Goal: Task Accomplishment & Management: Use online tool/utility

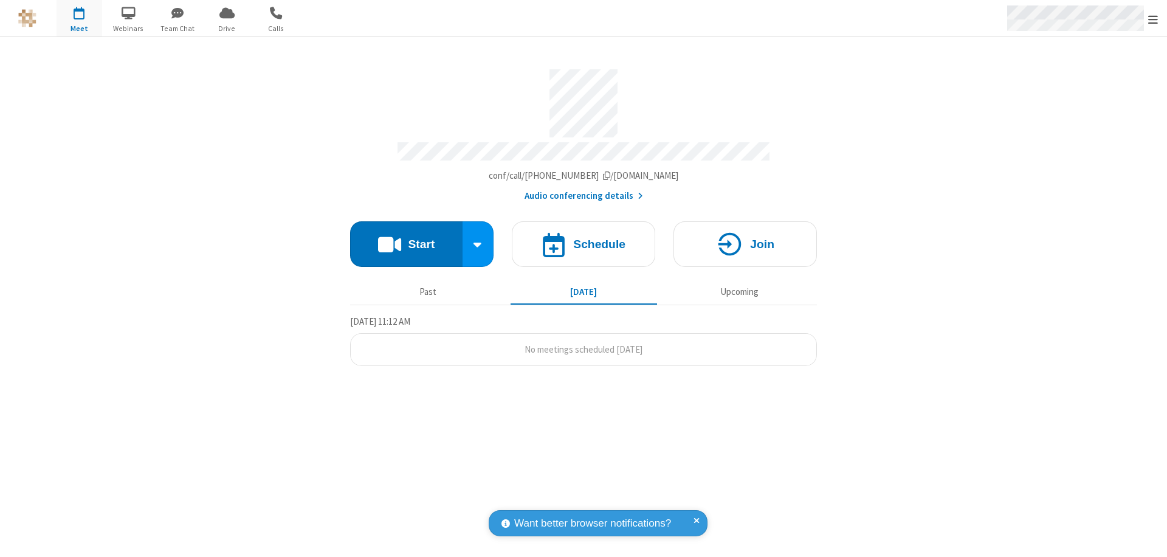
click at [1153, 19] on span "Open menu" at bounding box center [1153, 19] width 10 height 12
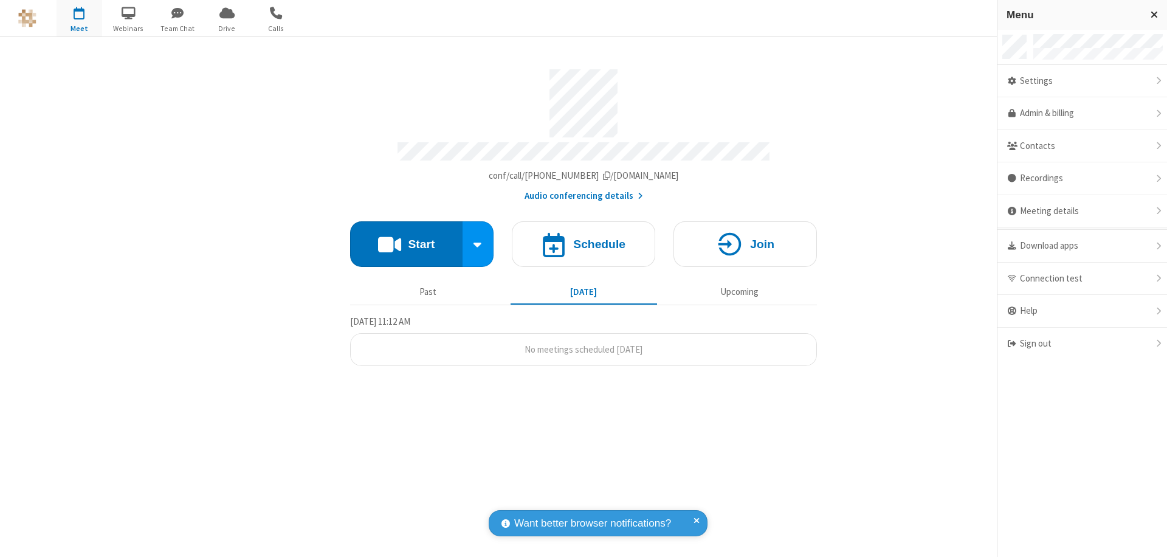
click at [79, 18] on span "button" at bounding box center [80, 12] width 46 height 21
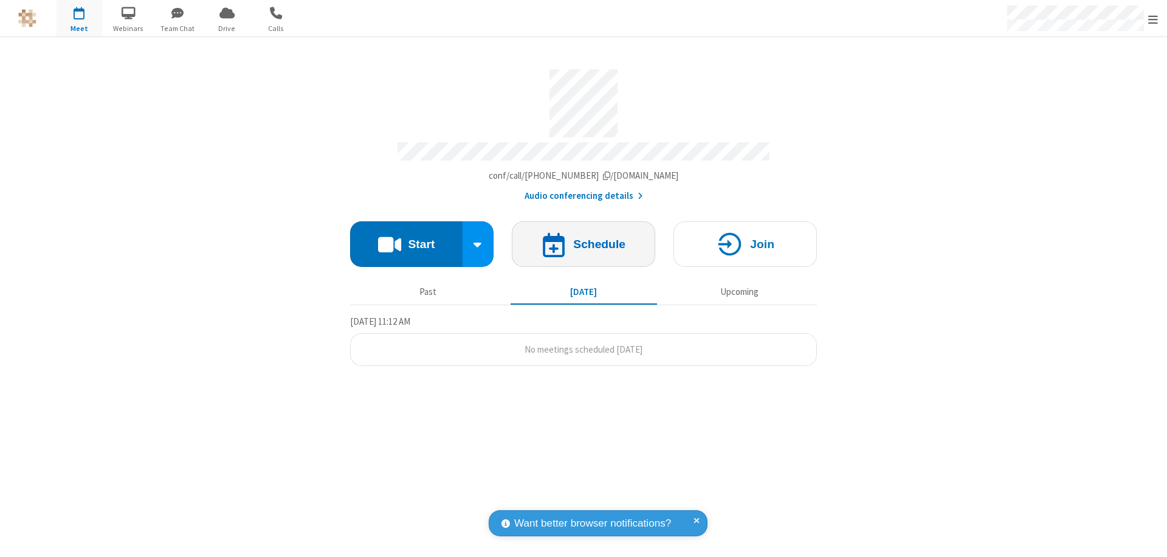
click at [583, 238] on h4 "Schedule" at bounding box center [599, 244] width 52 height 12
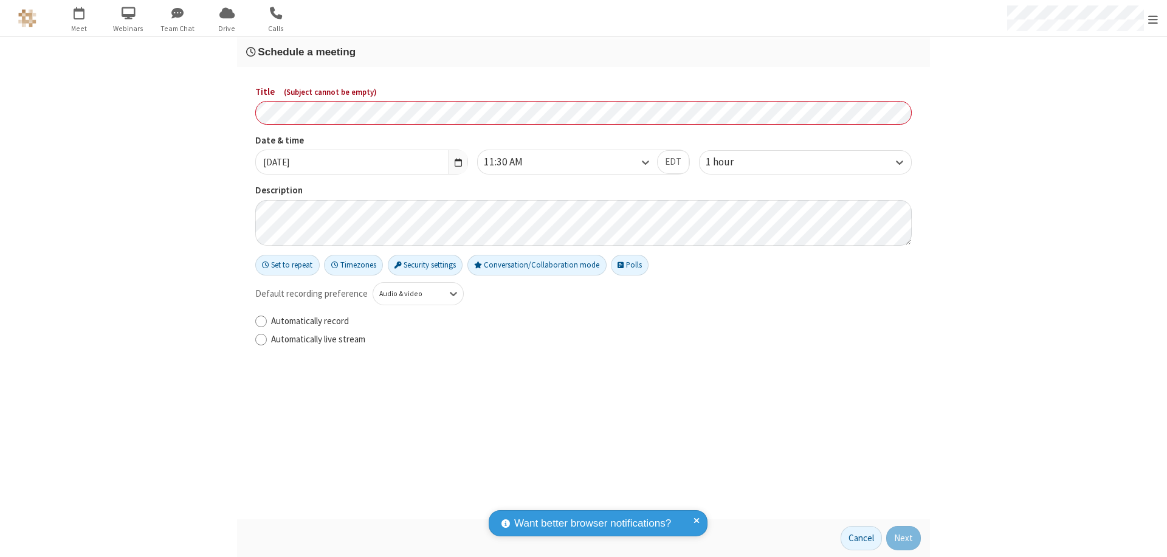
click at [583, 52] on h3 "Schedule a meeting" at bounding box center [583, 52] width 675 height 12
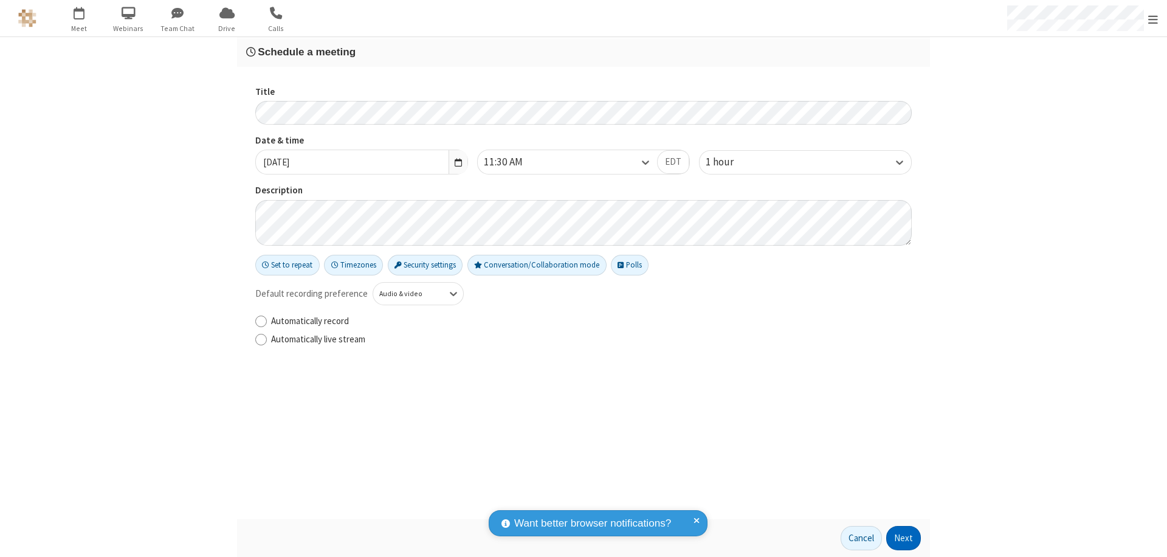
click at [904, 538] on button "Next" at bounding box center [903, 538] width 35 height 24
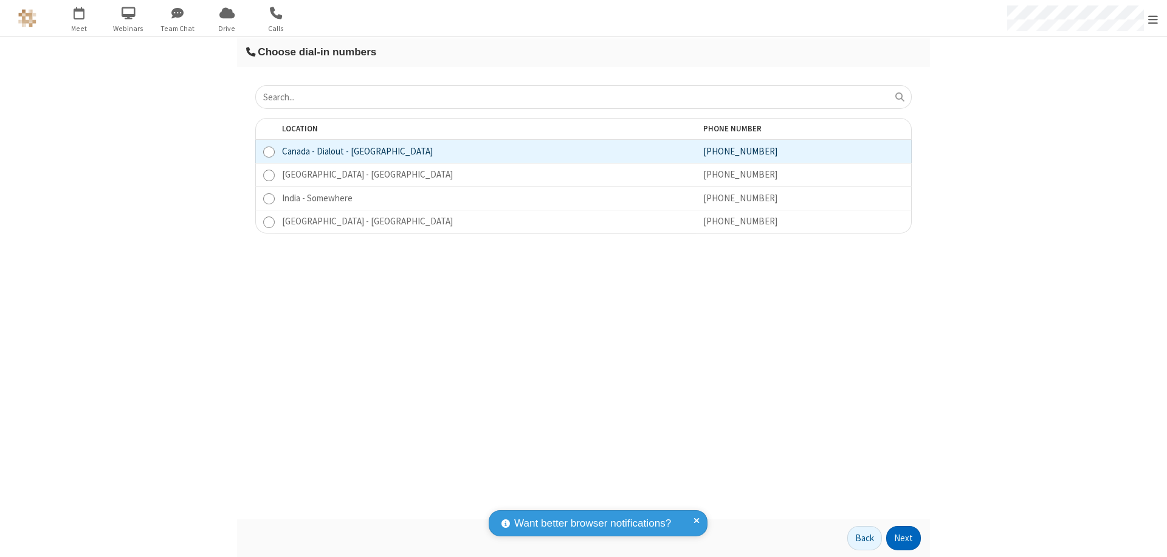
click at [904, 538] on button "Next" at bounding box center [903, 538] width 35 height 24
